Goal: Task Accomplishment & Management: Manage account settings

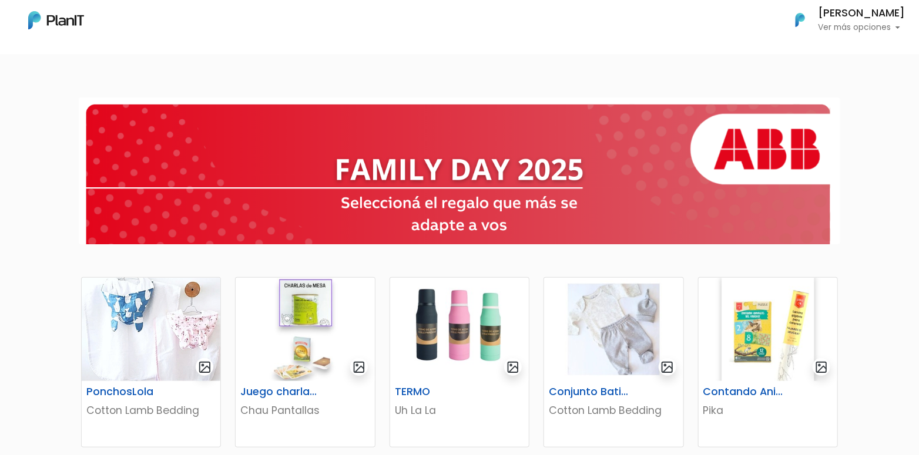
click at [871, 29] on p "Ver más opciones" at bounding box center [861, 28] width 87 height 8
click at [840, 49] on span "Mis Compras" at bounding box center [840, 53] width 61 height 14
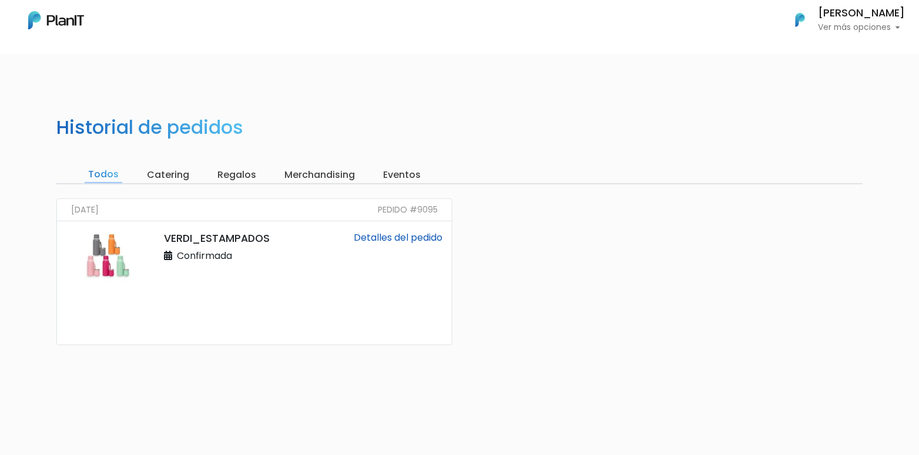
click at [402, 237] on link "Detalles del pedido" at bounding box center [398, 238] width 89 height 14
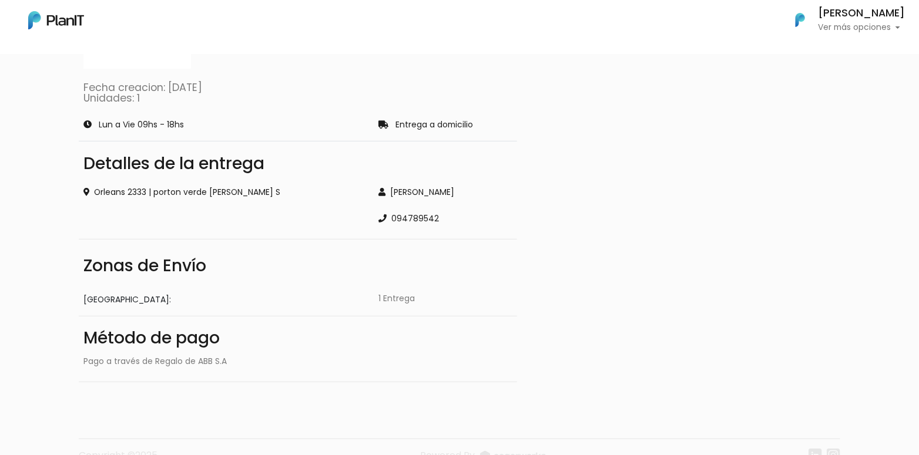
scroll to position [176, 0]
click at [397, 300] on label "1 Entrega" at bounding box center [397, 298] width 36 height 12
click at [157, 92] on p "Fecha creacion: [DATE]" at bounding box center [297, 87] width 429 height 11
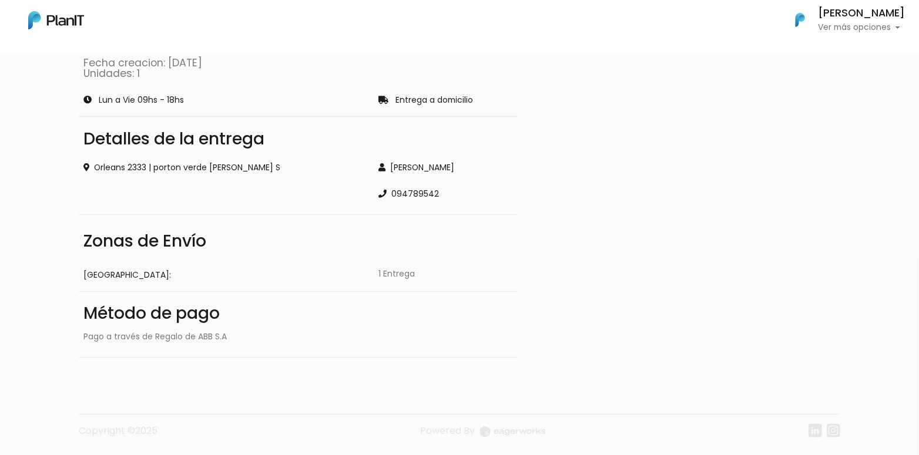
click at [850, 27] on p "Ver más opciones" at bounding box center [861, 28] width 87 height 8
click at [826, 83] on link "Editar Información" at bounding box center [852, 82] width 105 height 24
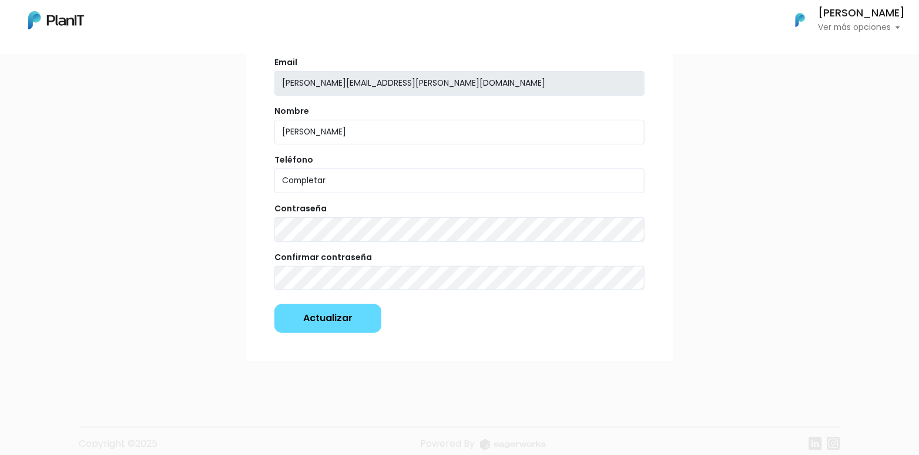
scroll to position [142, 0]
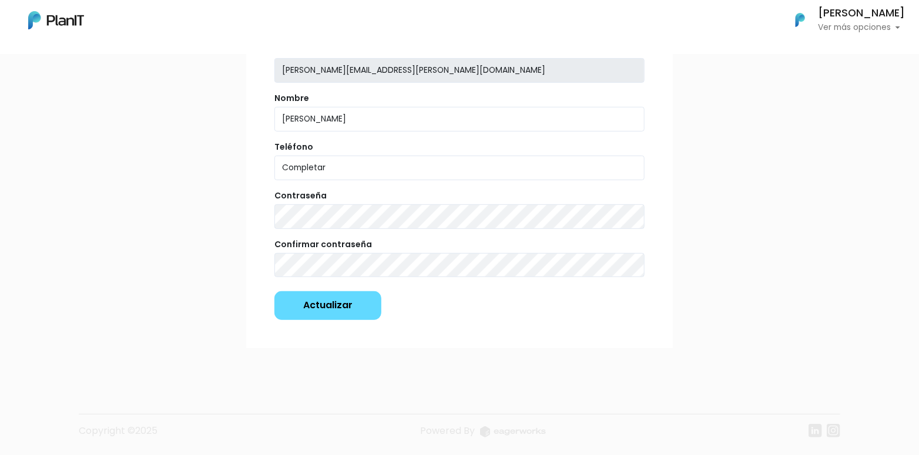
click at [859, 29] on p "Ver más opciones" at bounding box center [861, 28] width 87 height 8
click at [837, 53] on span "Mis Compras" at bounding box center [840, 53] width 61 height 14
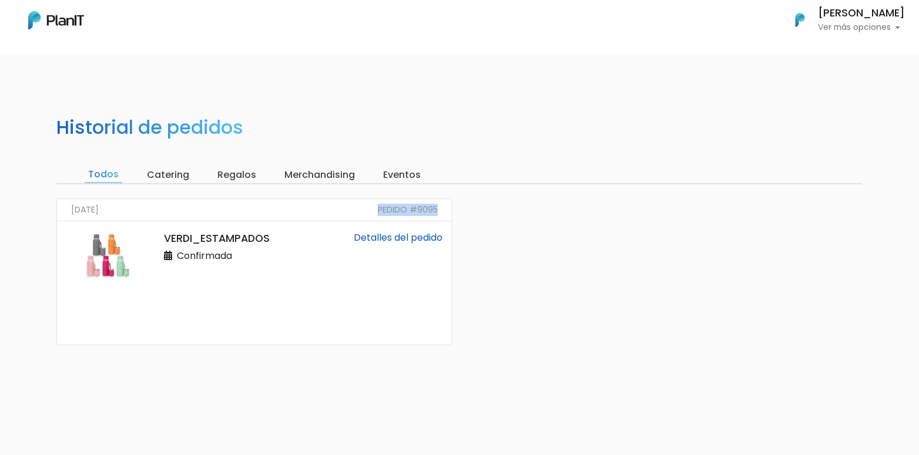
drag, startPoint x: 380, startPoint y: 208, endPoint x: 445, endPoint y: 209, distance: 65.2
click at [445, 209] on div "15/09/2025 Pedido #9095" at bounding box center [254, 210] width 395 height 22
copy small "Pedido #9095"
click at [51, 23] on img at bounding box center [56, 20] width 56 height 18
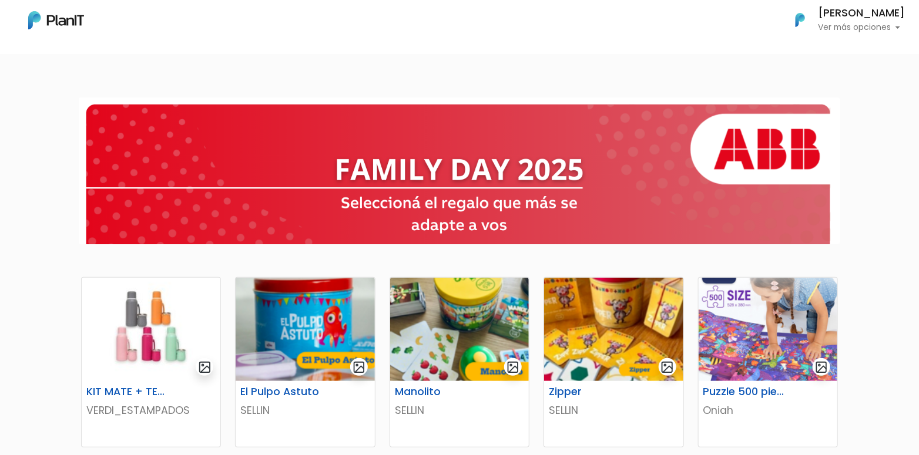
click at [863, 10] on h6 "[PERSON_NAME]" at bounding box center [861, 13] width 87 height 11
click at [829, 51] on span "Mis Compras" at bounding box center [840, 53] width 61 height 14
